Goal: Browse casually: Explore the website without a specific task or goal

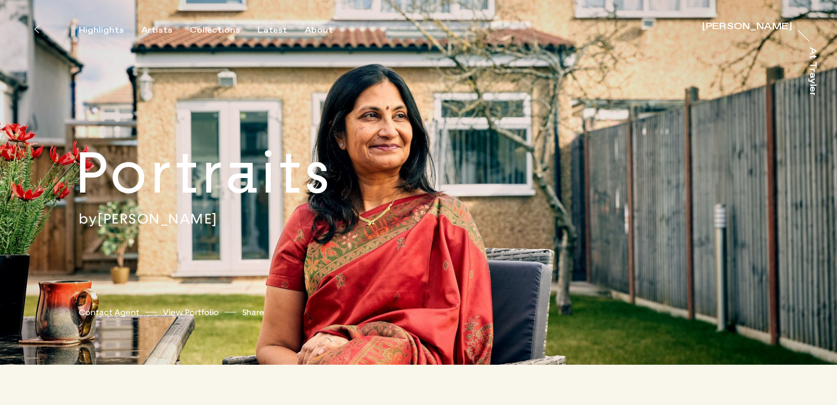
click at [30, 32] on button at bounding box center [36, 29] width 26 height 26
